Goal: Transaction & Acquisition: Purchase product/service

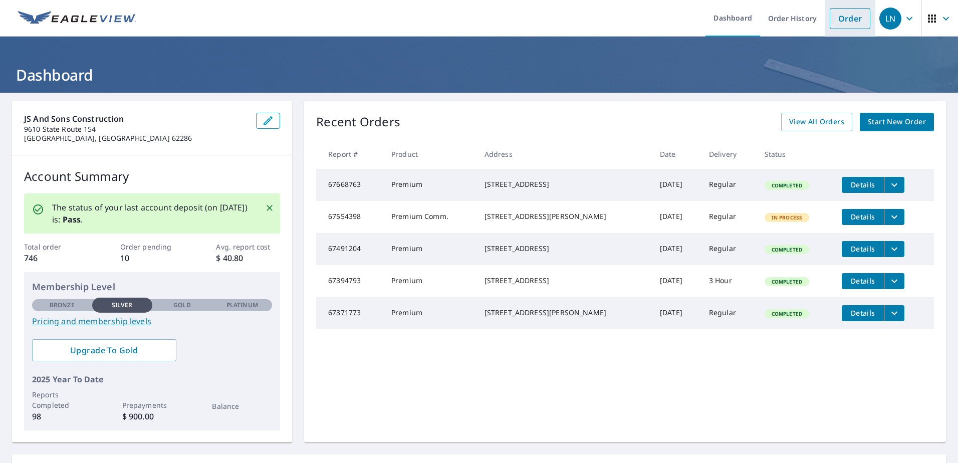
click at [841, 20] on link "Order" at bounding box center [849, 18] width 41 height 21
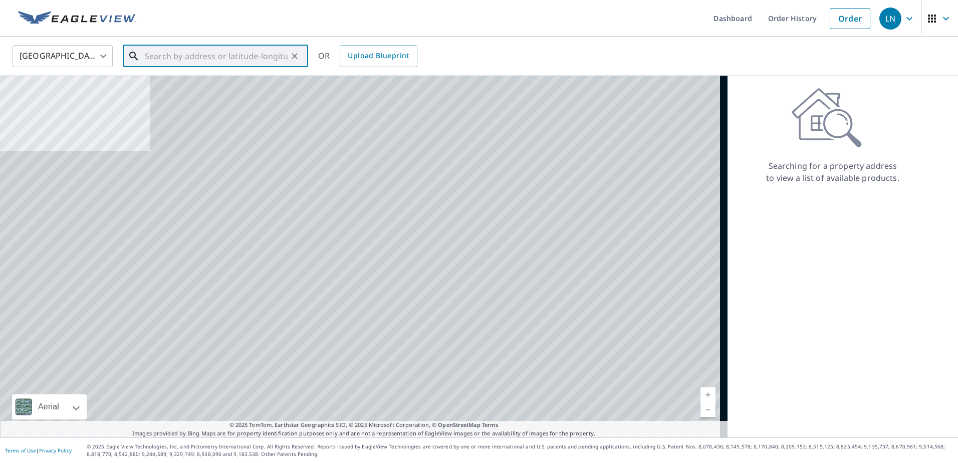
click at [219, 63] on input "text" at bounding box center [216, 56] width 143 height 28
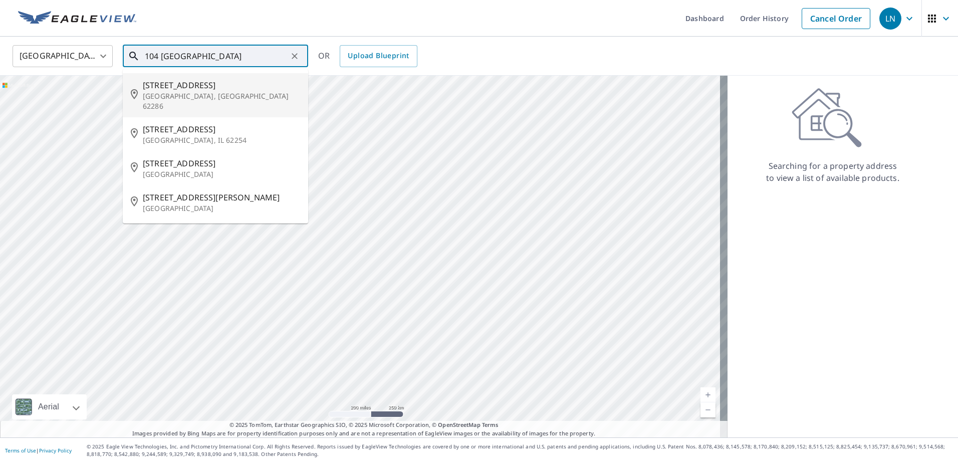
click at [206, 86] on span "[STREET_ADDRESS]" at bounding box center [221, 85] width 157 height 12
type input "[STREET_ADDRESS]"
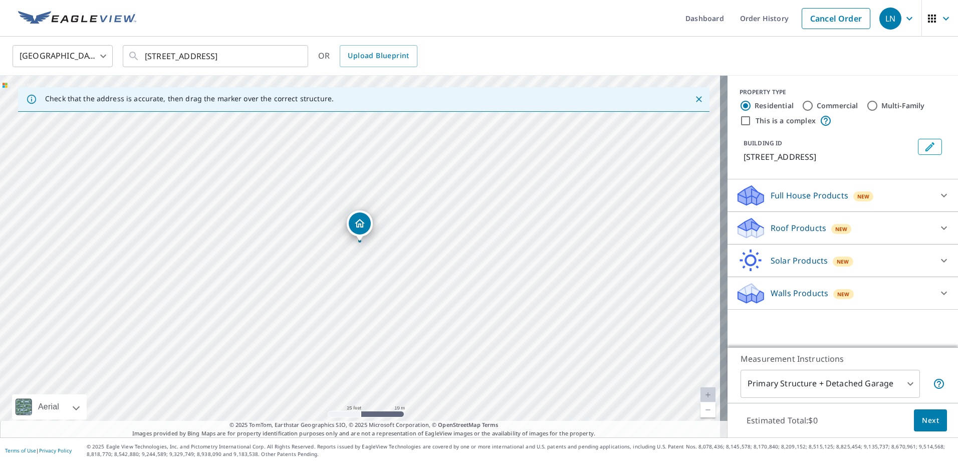
click at [802, 230] on p "Roof Products" at bounding box center [798, 228] width 56 height 12
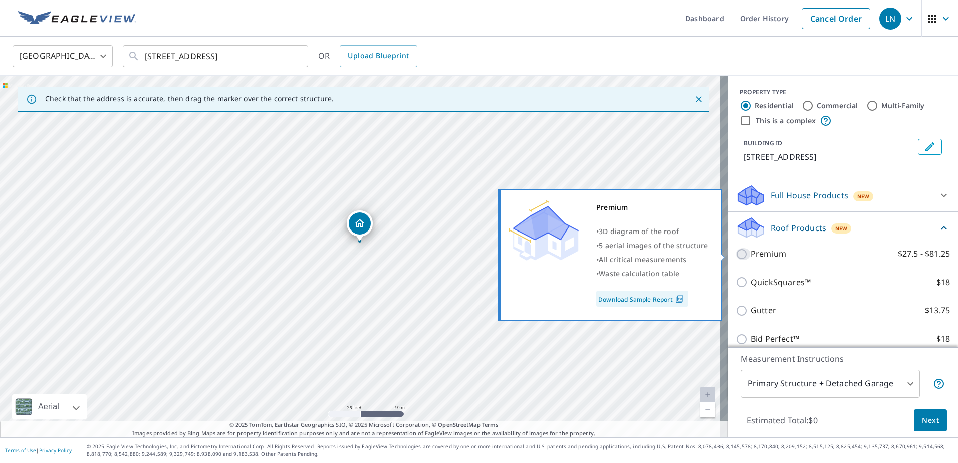
click at [735, 252] on input "Premium $27.5 - $81.25" at bounding box center [742, 254] width 15 height 12
checkbox input "true"
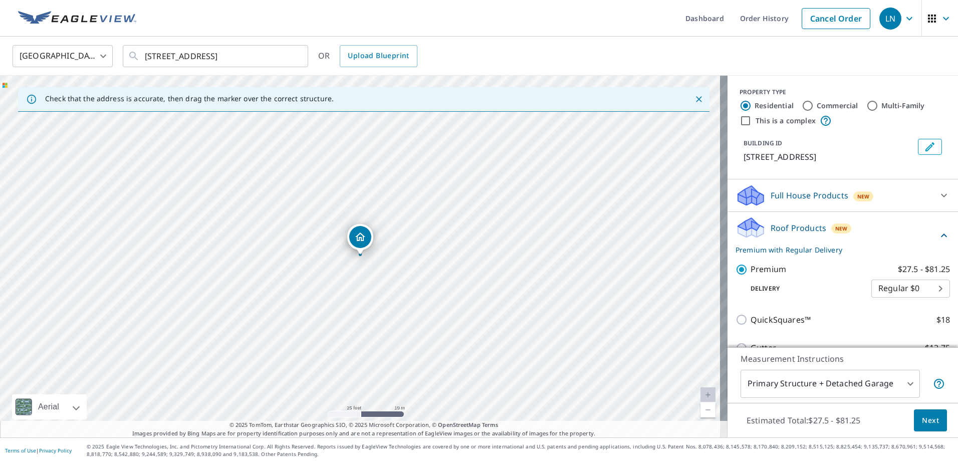
click at [892, 383] on body "LN LN Dashboard Order History Cancel Order LN [GEOGRAPHIC_DATA] [GEOGRAPHIC_DAT…" at bounding box center [479, 231] width 958 height 463
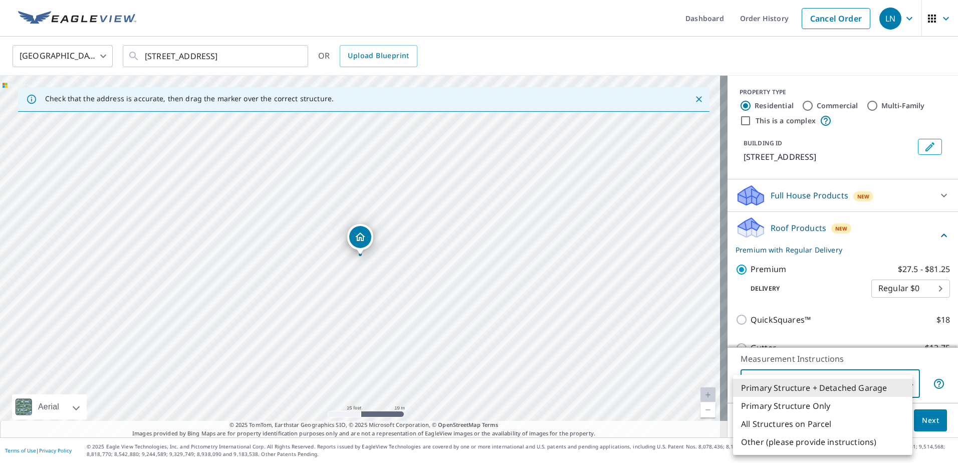
click at [837, 404] on li "Primary Structure Only" at bounding box center [822, 406] width 179 height 18
type input "2"
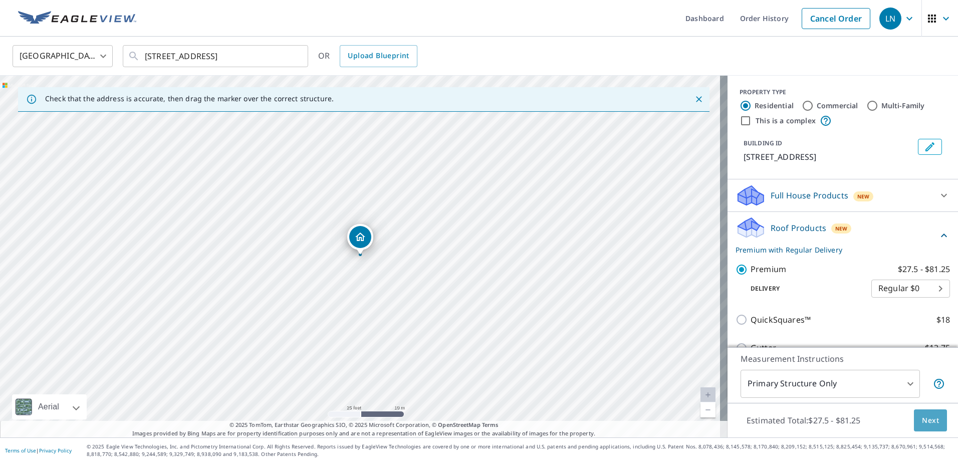
click at [931, 422] on span "Next" at bounding box center [930, 420] width 17 height 13
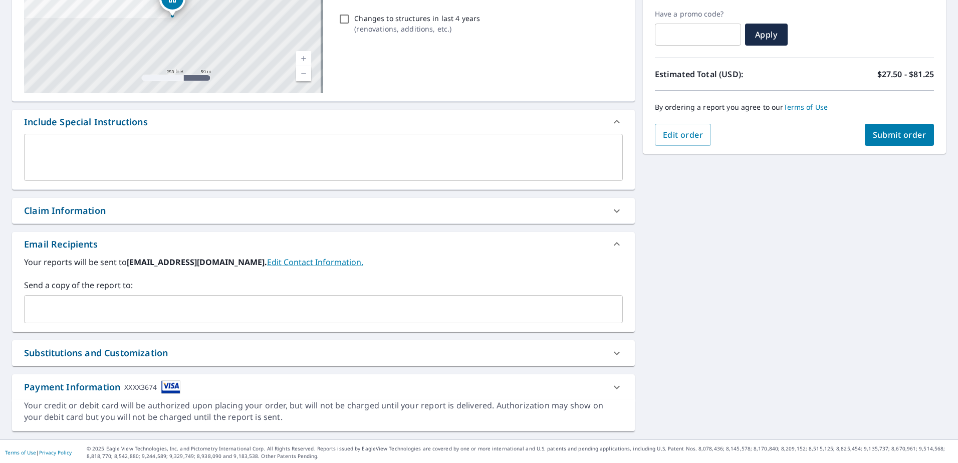
scroll to position [168, 0]
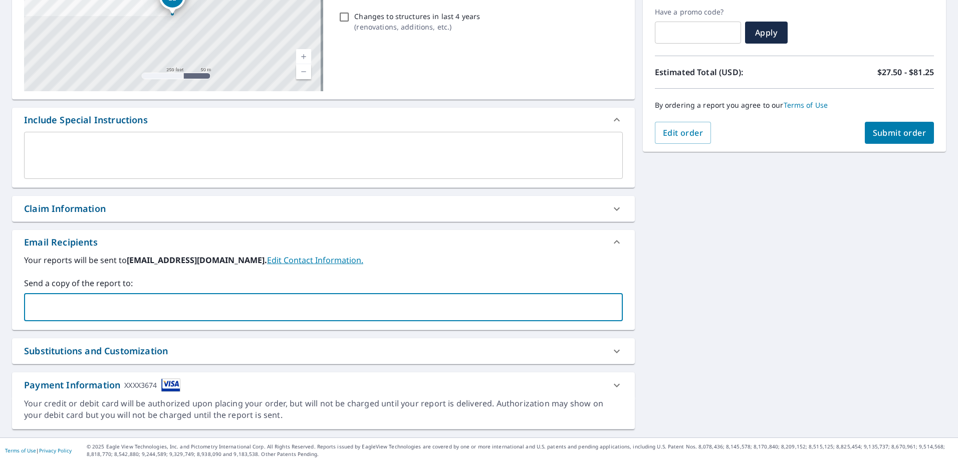
click at [182, 305] on input "text" at bounding box center [316, 306] width 574 height 19
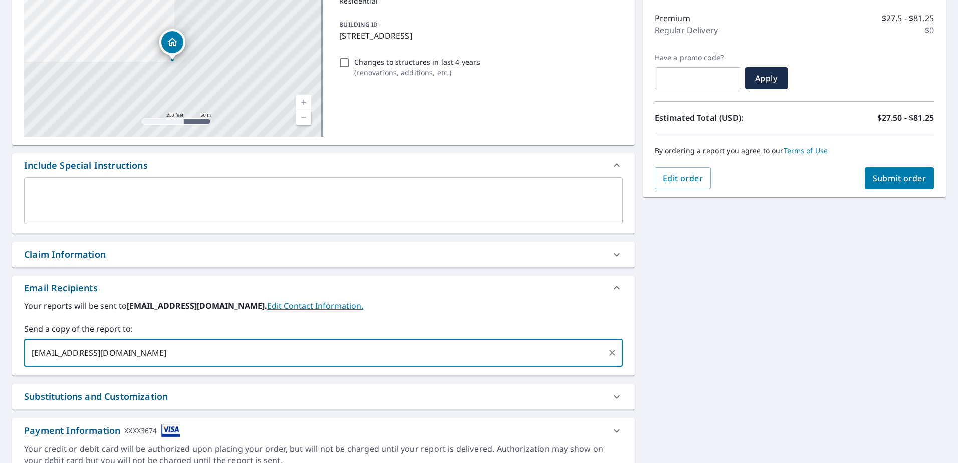
scroll to position [68, 0]
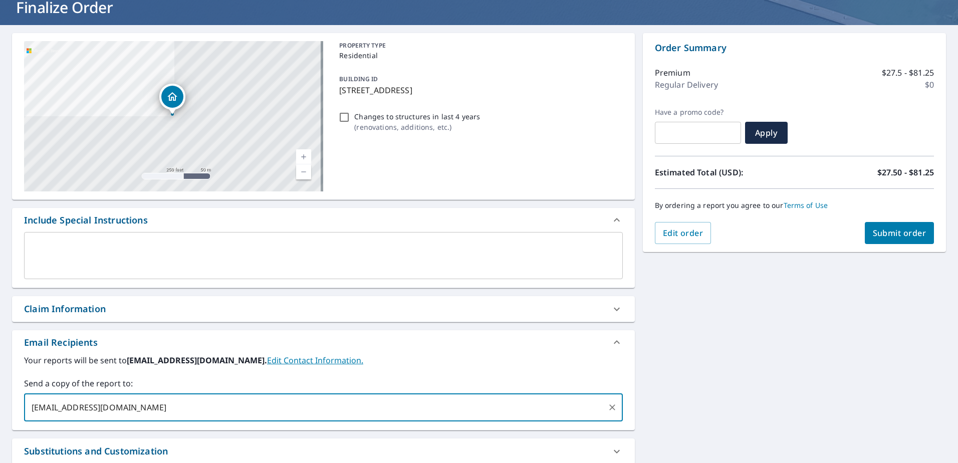
type input "[EMAIL_ADDRESS][DOMAIN_NAME]"
click at [229, 311] on div "Claim Information" at bounding box center [314, 309] width 580 height 14
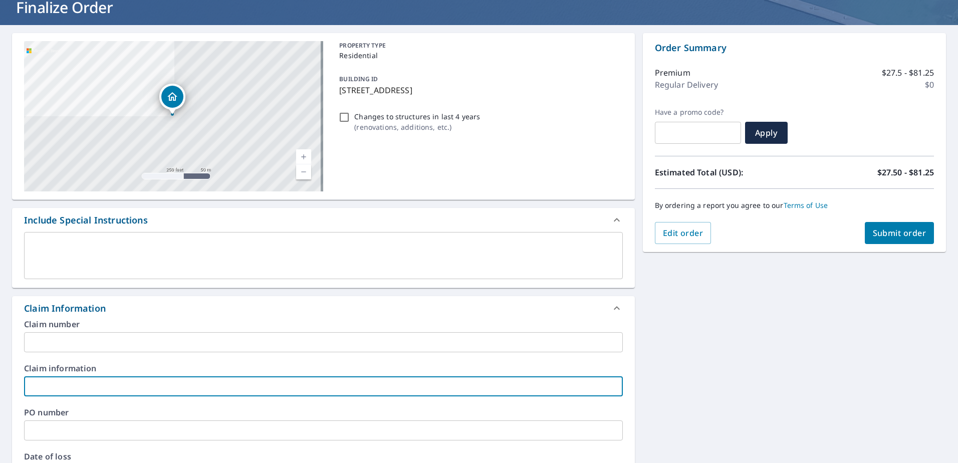
click at [168, 385] on input "text" at bounding box center [323, 386] width 598 height 20
type input "Com Well- [PERSON_NAME]"
click at [873, 233] on span "Submit order" at bounding box center [899, 232] width 54 height 11
